Goal: Browse casually: Explore the website without a specific task or goal

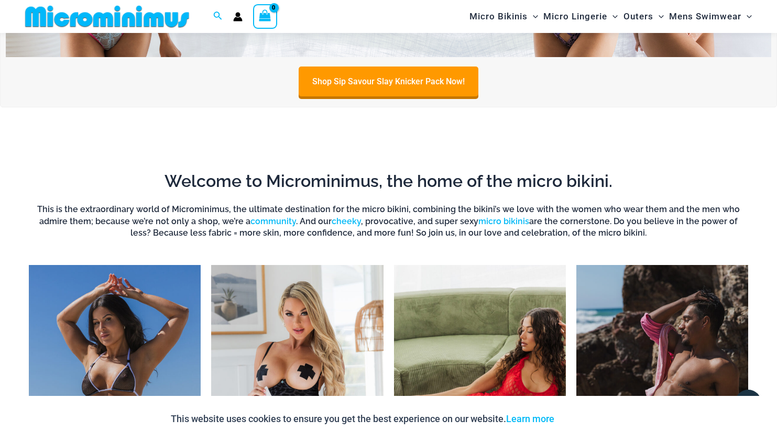
scroll to position [388, 0]
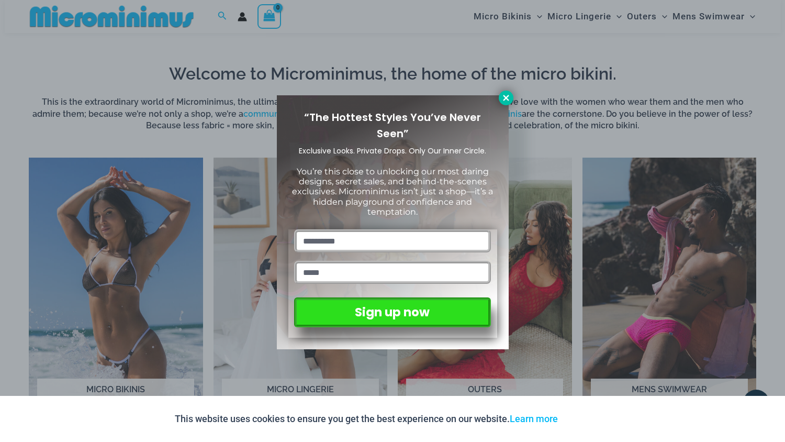
click at [511, 97] on icon at bounding box center [506, 97] width 9 height 9
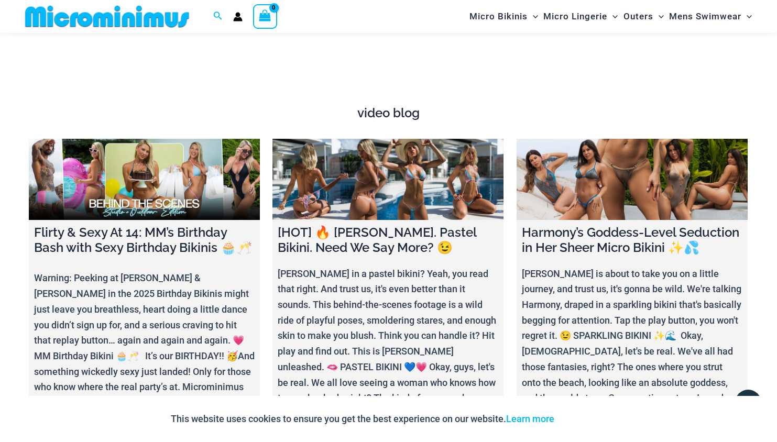
scroll to position [3385, 0]
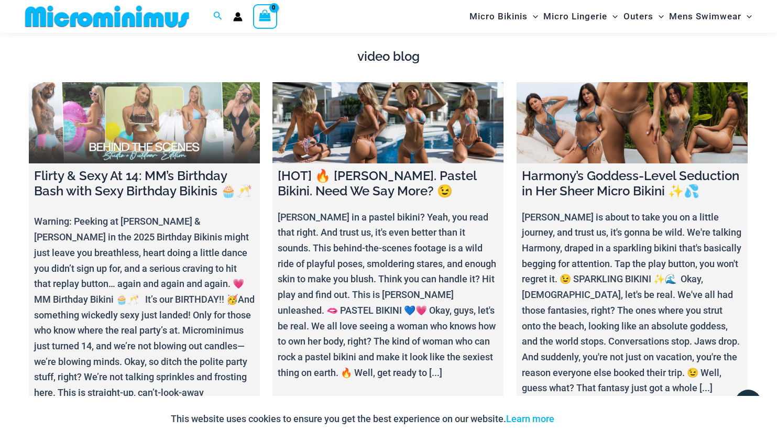
click at [149, 133] on link at bounding box center [144, 122] width 231 height 81
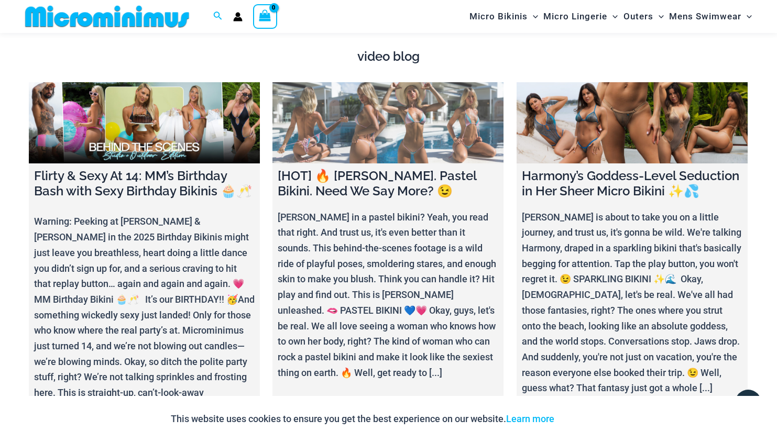
scroll to position [3329, 0]
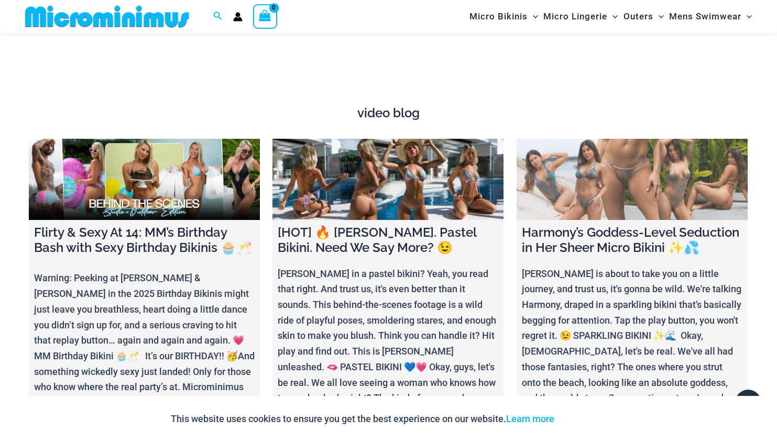
click at [668, 189] on link at bounding box center [631, 179] width 231 height 81
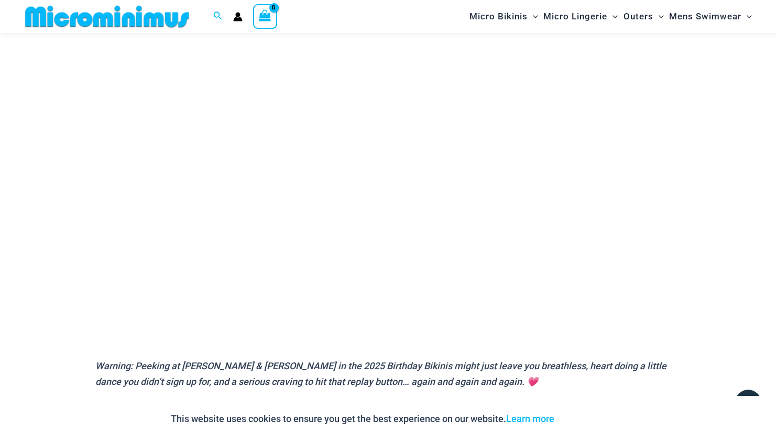
scroll to position [104, 0]
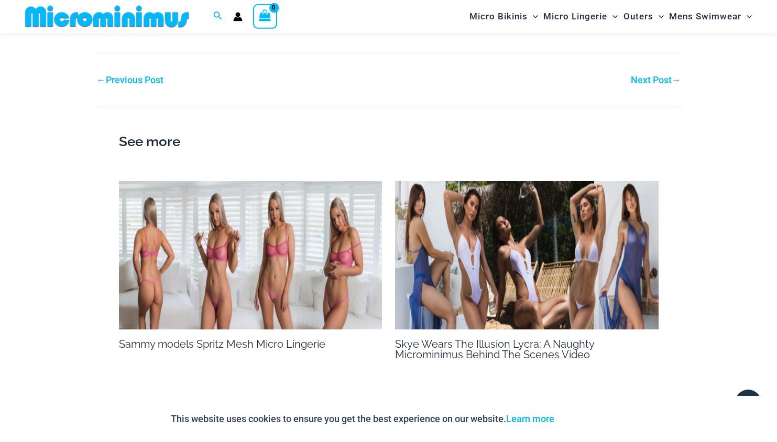
scroll to position [1518, 0]
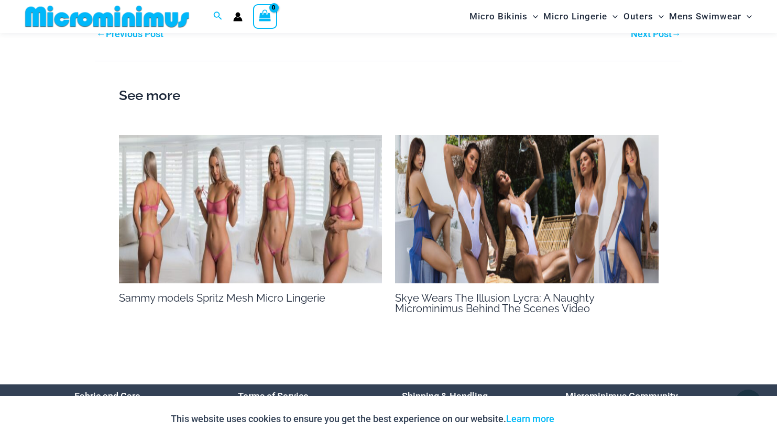
click at [246, 211] on img at bounding box center [250, 209] width 263 height 148
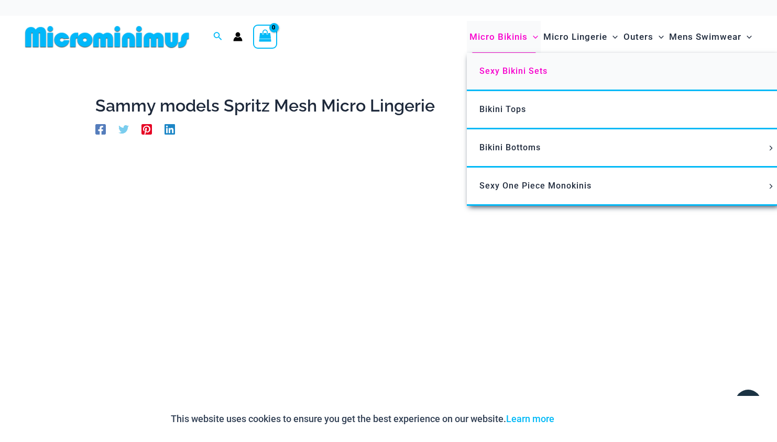
click at [524, 72] on span "Sexy Bikini Sets" at bounding box center [513, 71] width 68 height 10
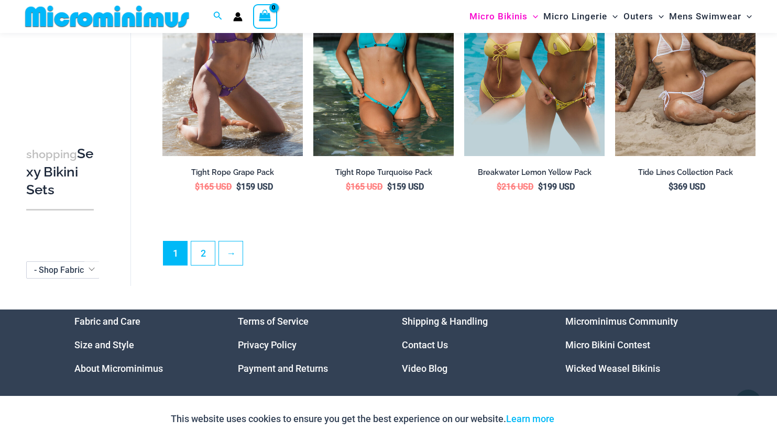
scroll to position [2291, 0]
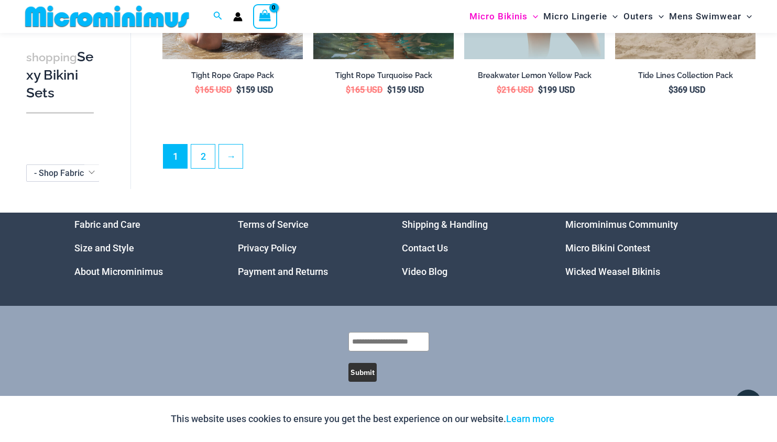
click at [603, 242] on link "Micro Bikini Contest" at bounding box center [607, 247] width 85 height 11
